Goal: Information Seeking & Learning: Learn about a topic

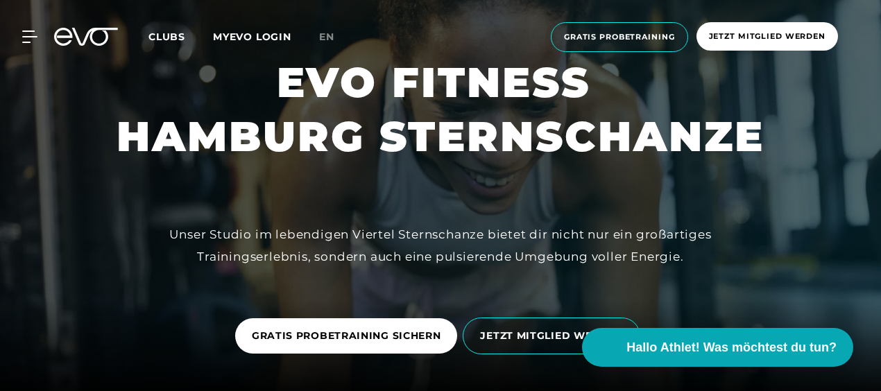
click at [161, 42] on link "Clubs" at bounding box center [181, 36] width 65 height 13
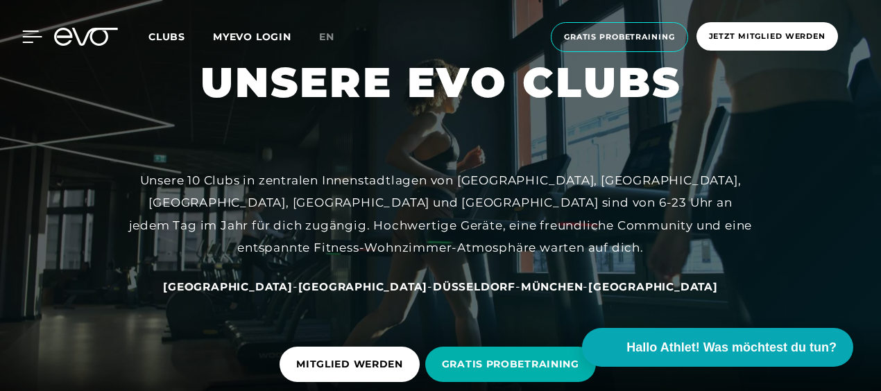
click at [28, 37] on icon at bounding box center [32, 37] width 20 height 12
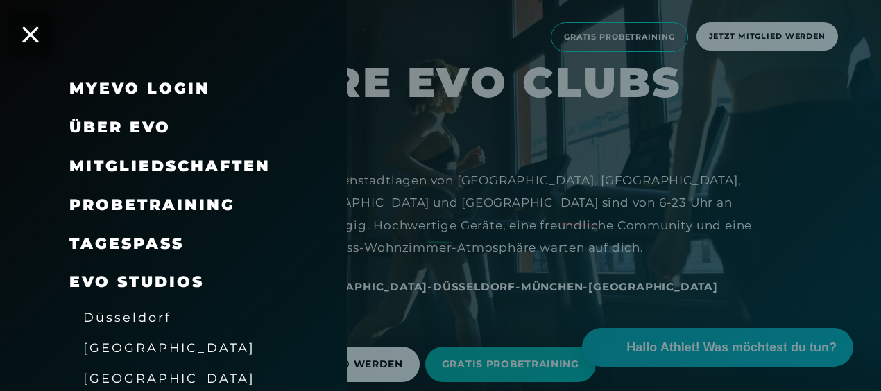
click at [126, 122] on span "Über EVO" at bounding box center [119, 127] width 101 height 19
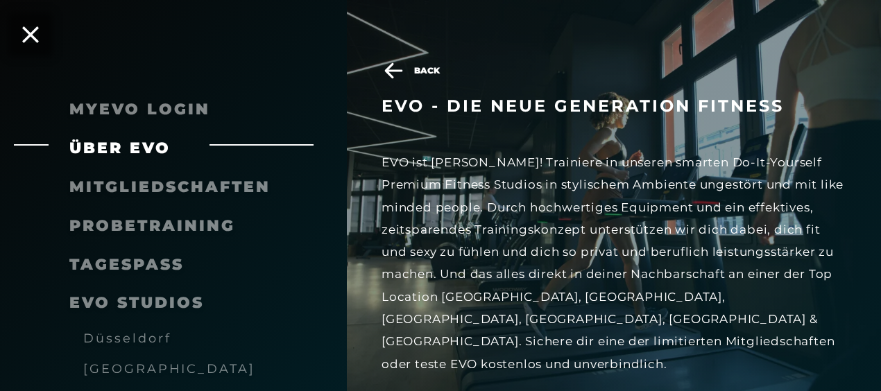
click at [153, 232] on span "Probetraining" at bounding box center [152, 226] width 166 height 19
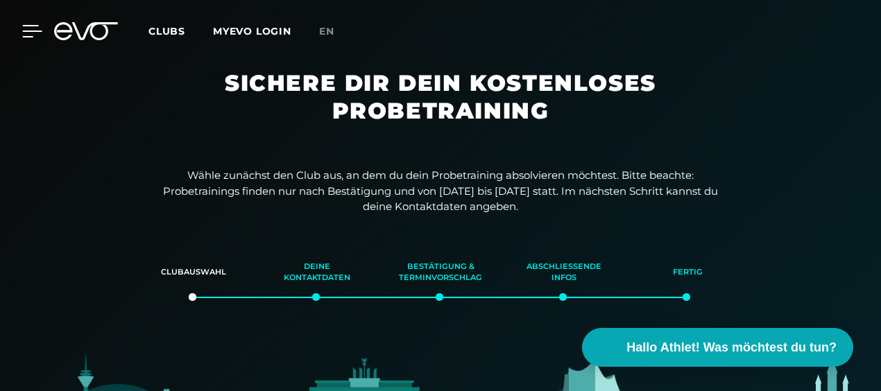
click at [25, 36] on icon at bounding box center [32, 31] width 19 height 11
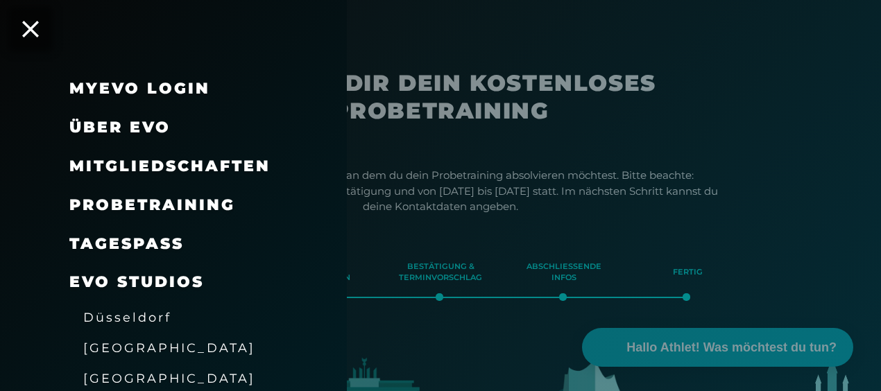
click at [347, 321] on div at bounding box center [440, 195] width 881 height 391
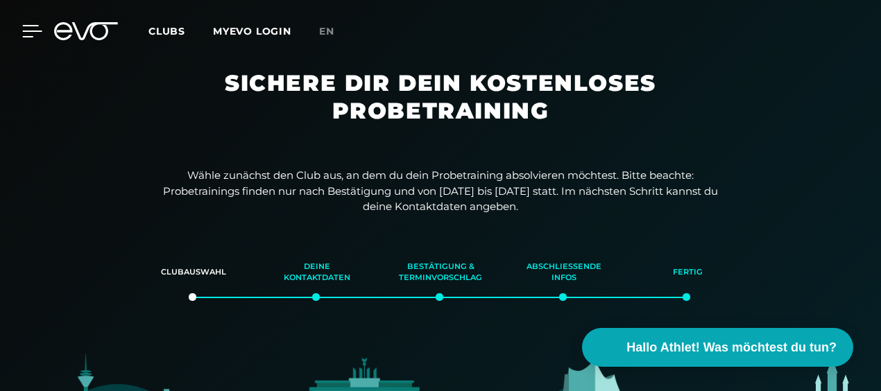
click at [28, 31] on icon at bounding box center [32, 31] width 19 height 11
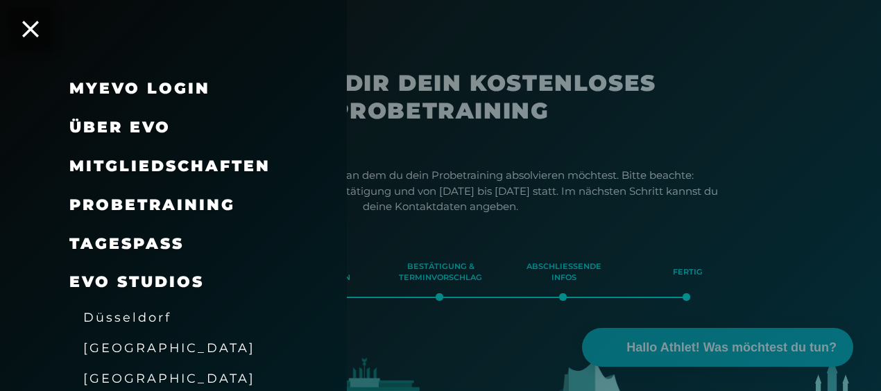
click at [133, 382] on span "[GEOGRAPHIC_DATA]" at bounding box center [169, 378] width 172 height 15
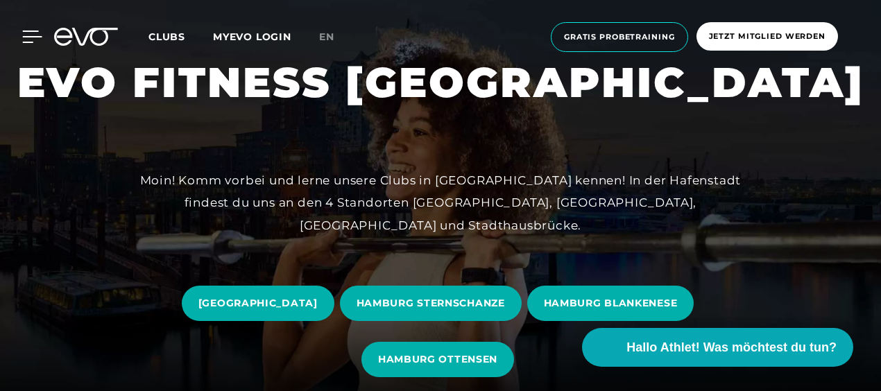
click at [31, 39] on icon at bounding box center [32, 37] width 20 height 12
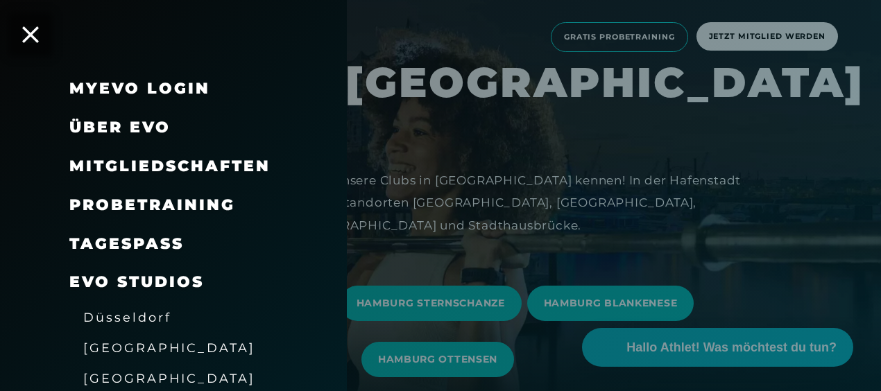
scroll to position [287, 0]
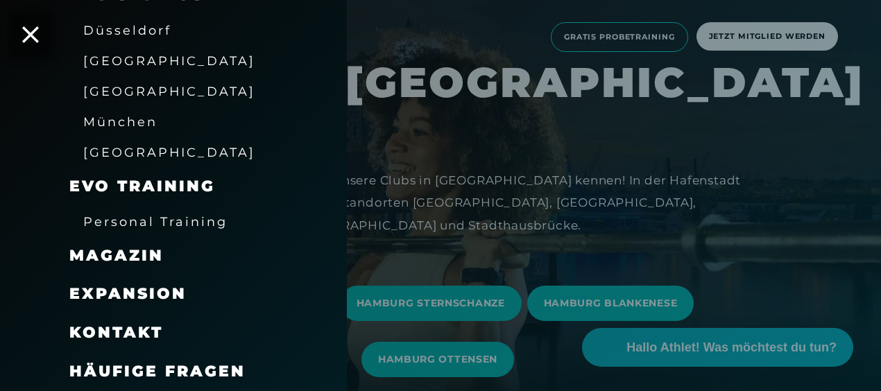
click at [212, 375] on span "Häufige Fragen" at bounding box center [157, 371] width 176 height 19
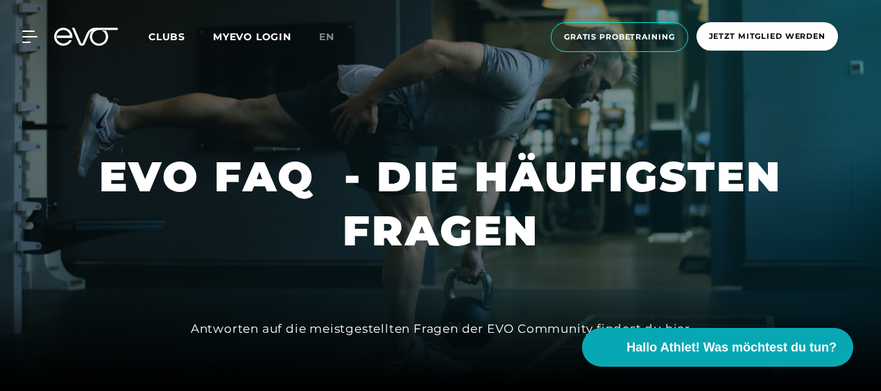
click at [676, 325] on div "Antworten auf die meistgestellten Fragen der EVO Community findest du hier" at bounding box center [441, 329] width 500 height 22
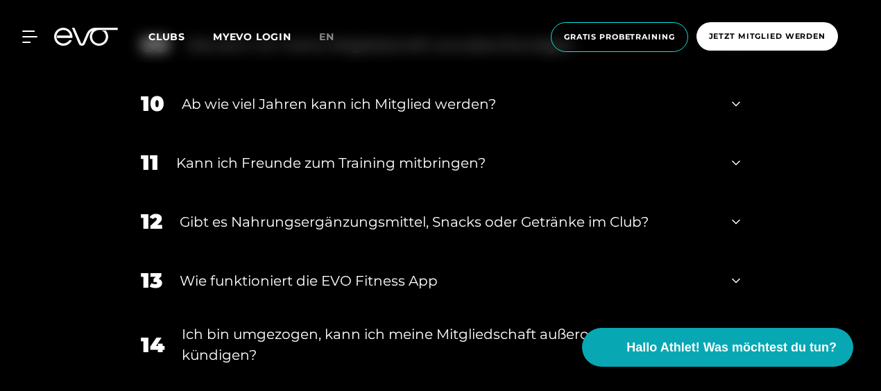
scroll to position [1027, 0]
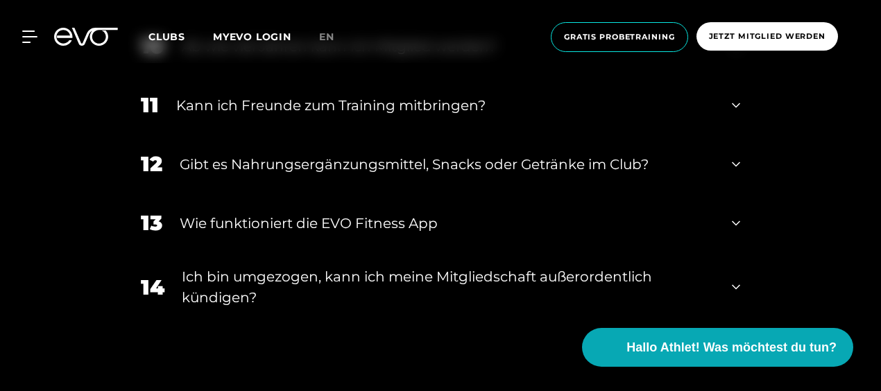
click at [537, 106] on div "Kann ich Freunde zum Training mitbringen?" at bounding box center [445, 105] width 539 height 21
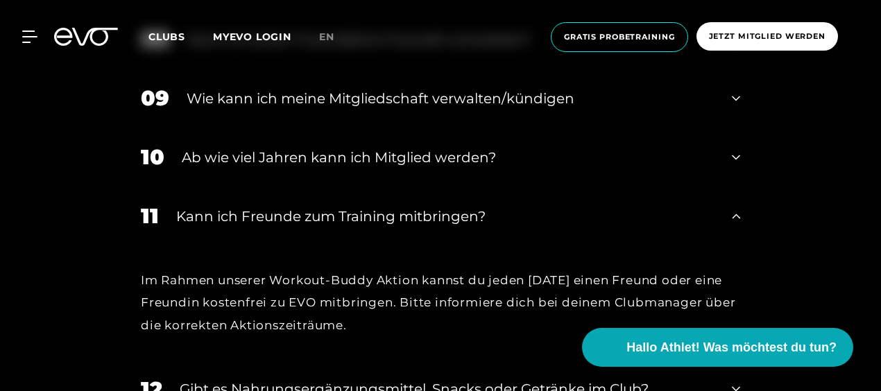
scroll to position [916, 0]
click at [446, 153] on div "Ab wie viel Jahren kann ich Mitglied werden?" at bounding box center [448, 157] width 533 height 21
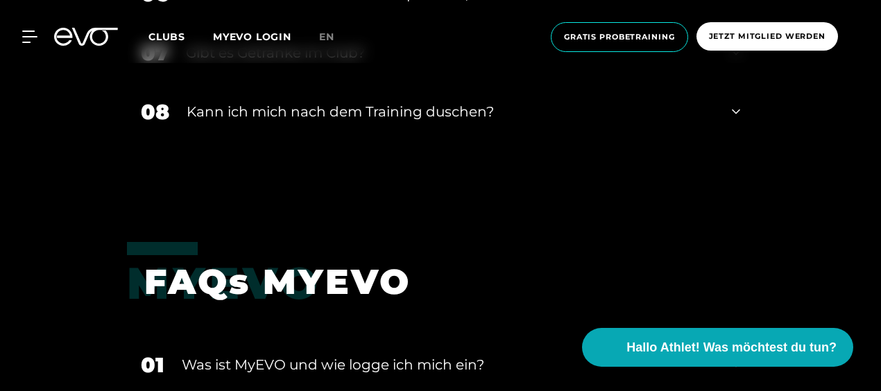
scroll to position [2610, 0]
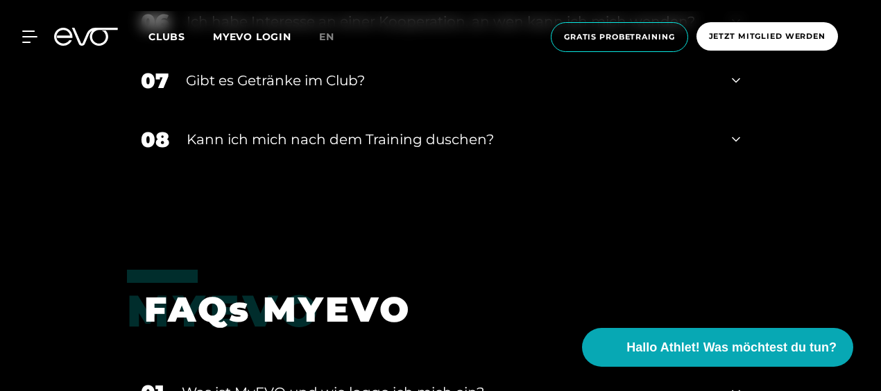
click at [400, 137] on div "Kann ich mich nach dem Training duschen?" at bounding box center [451, 139] width 528 height 21
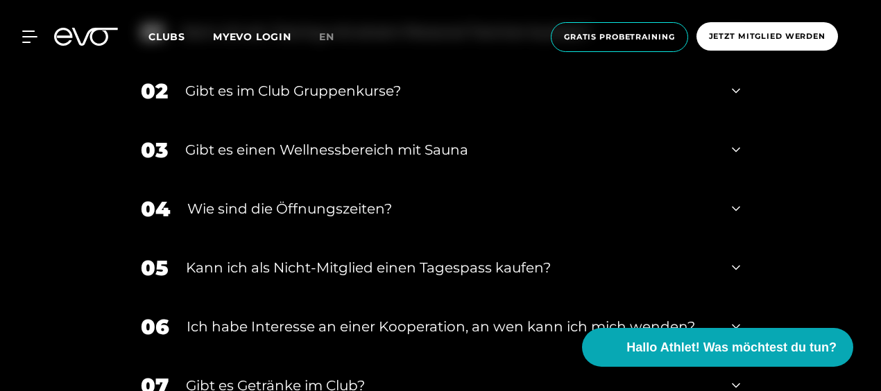
scroll to position [2277, 0]
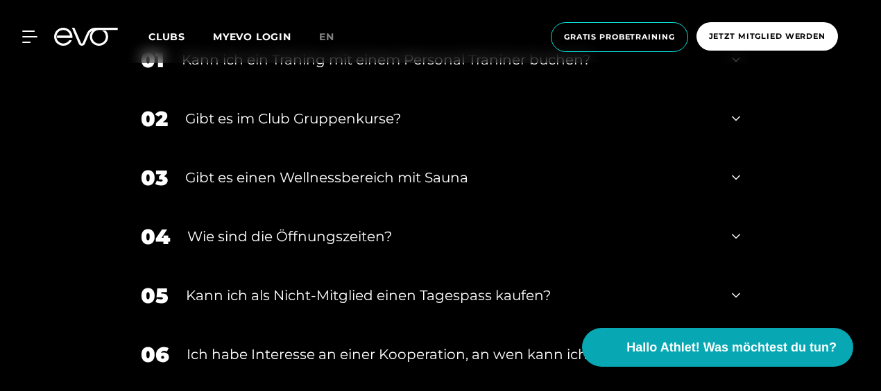
click at [340, 244] on div "Wie sind die Öffnungszeiten?" at bounding box center [451, 236] width 528 height 21
